Goal: Task Accomplishment & Management: Use online tool/utility

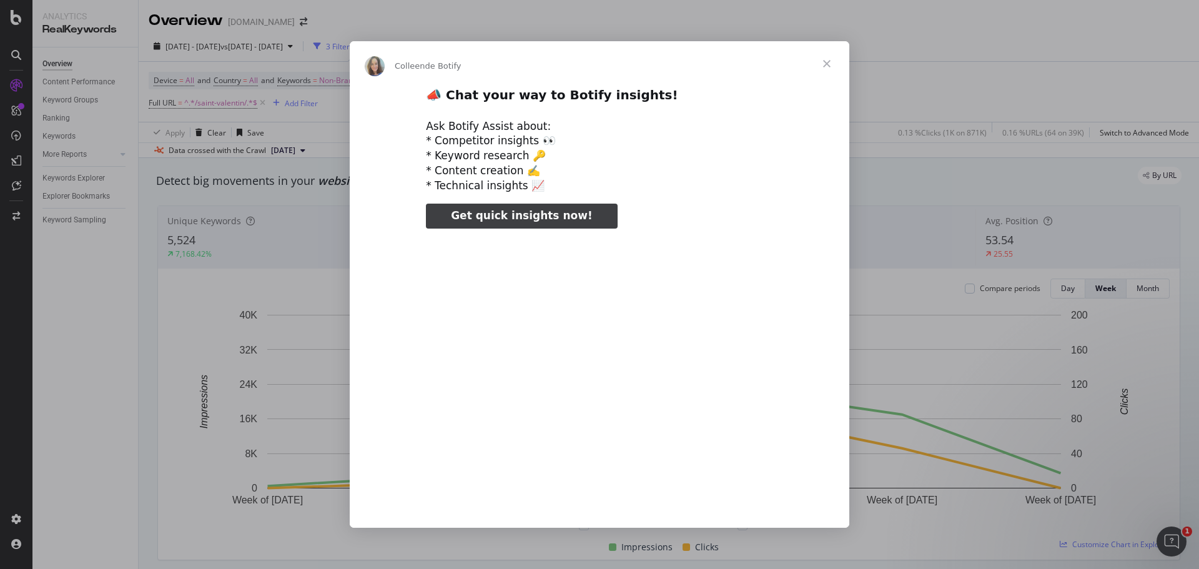
type input "824338"
click at [823, 66] on span "Fermer" at bounding box center [826, 63] width 45 height 45
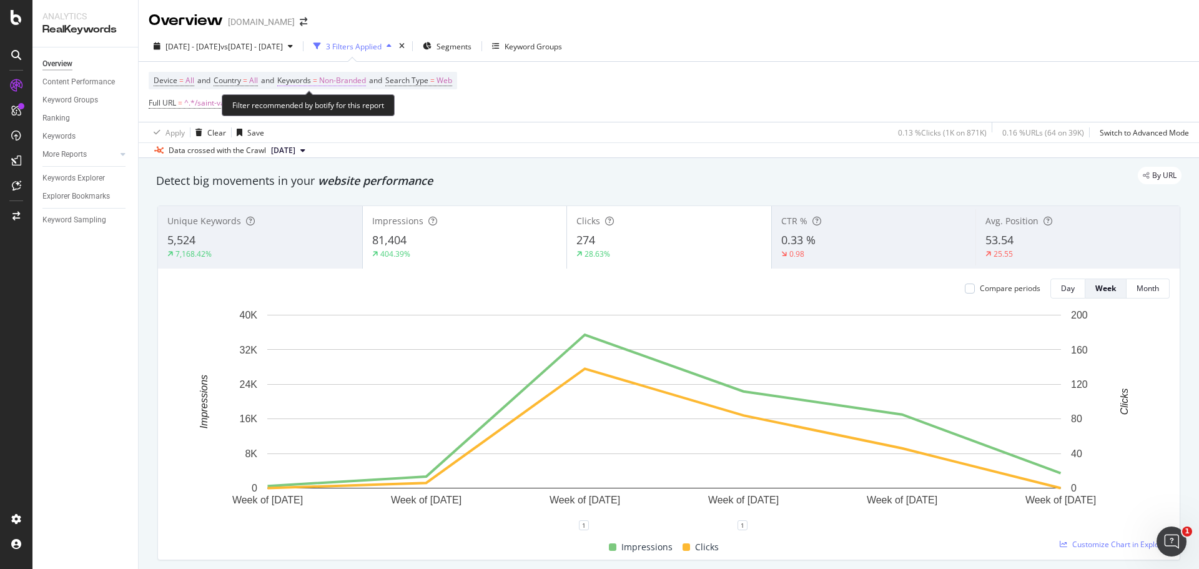
click at [359, 76] on span "Non-Branded" at bounding box center [342, 80] width 47 height 17
click at [340, 102] on div "Non-Branded" at bounding box center [328, 110] width 67 height 19
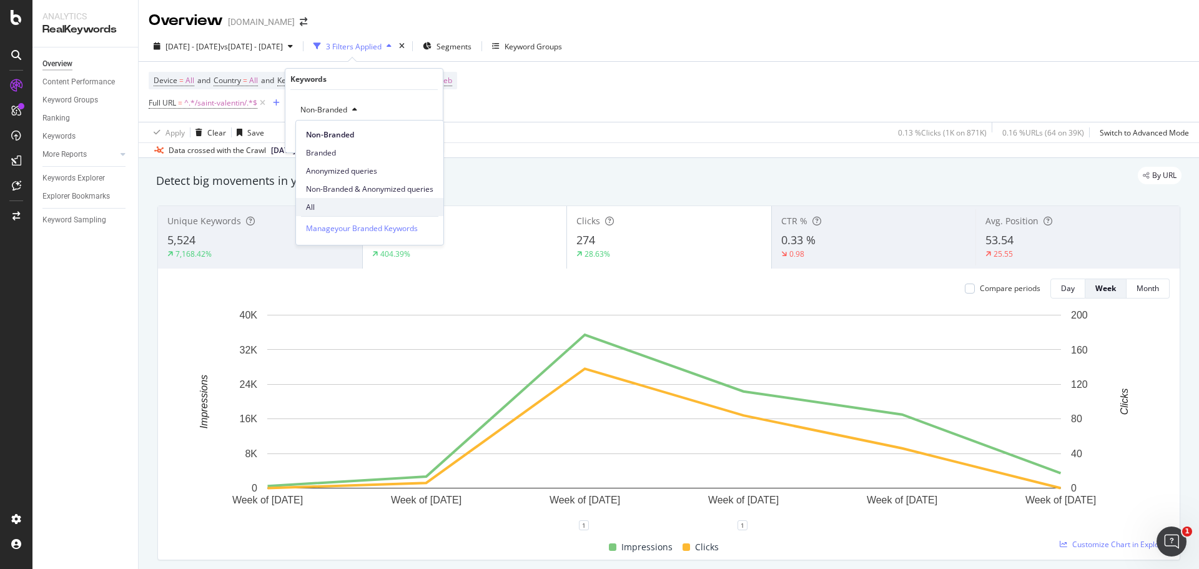
click at [346, 199] on div "All" at bounding box center [369, 207] width 147 height 18
click at [414, 135] on div "Apply" at bounding box center [422, 136] width 19 height 11
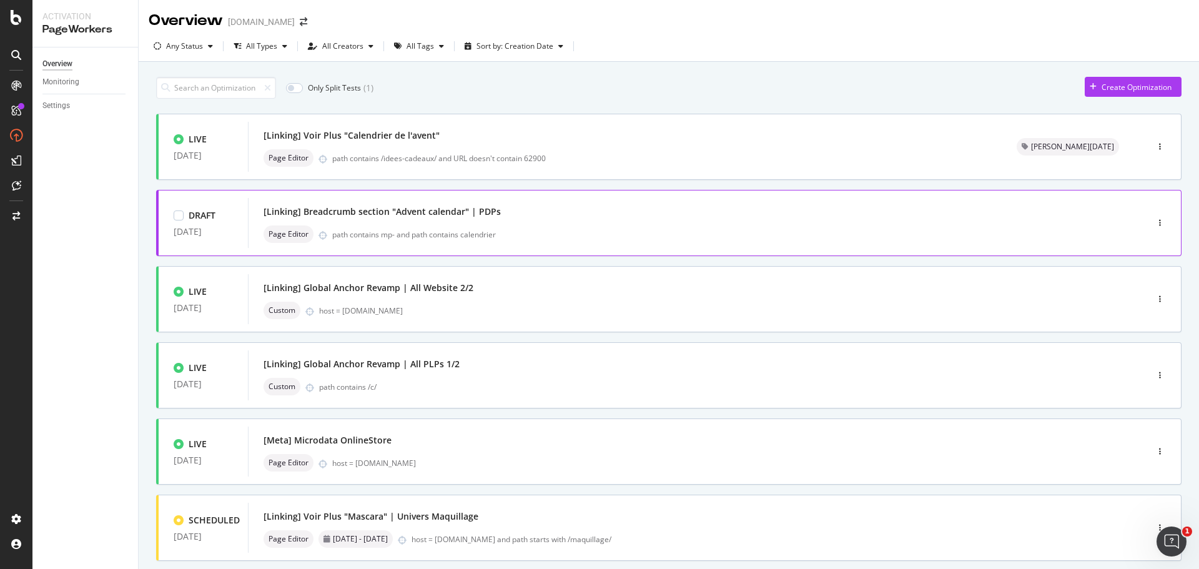
click at [506, 218] on div "[Linking] Breadcrumb section "Advent calendar" | PDPs" at bounding box center [678, 211] width 830 height 17
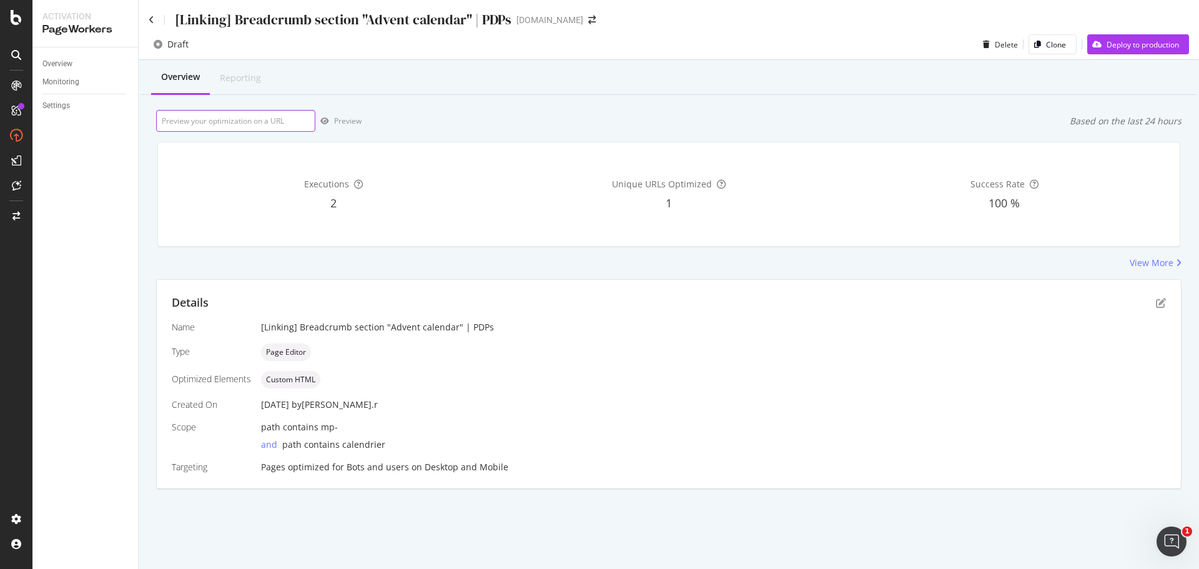
click at [248, 111] on input "url" at bounding box center [235, 121] width 159 height 22
paste input "https://www.yves-rocher.fr/bien-etre/maison/aromachologie/calendrier-de-l-avent…"
type input "https://www.yves-rocher.fr/bien-etre/maison/aromachologie/calendrier-de-l-avent…"
click at [331, 119] on div "button" at bounding box center [324, 120] width 19 height 7
